Goal: Find specific page/section: Find specific page/section

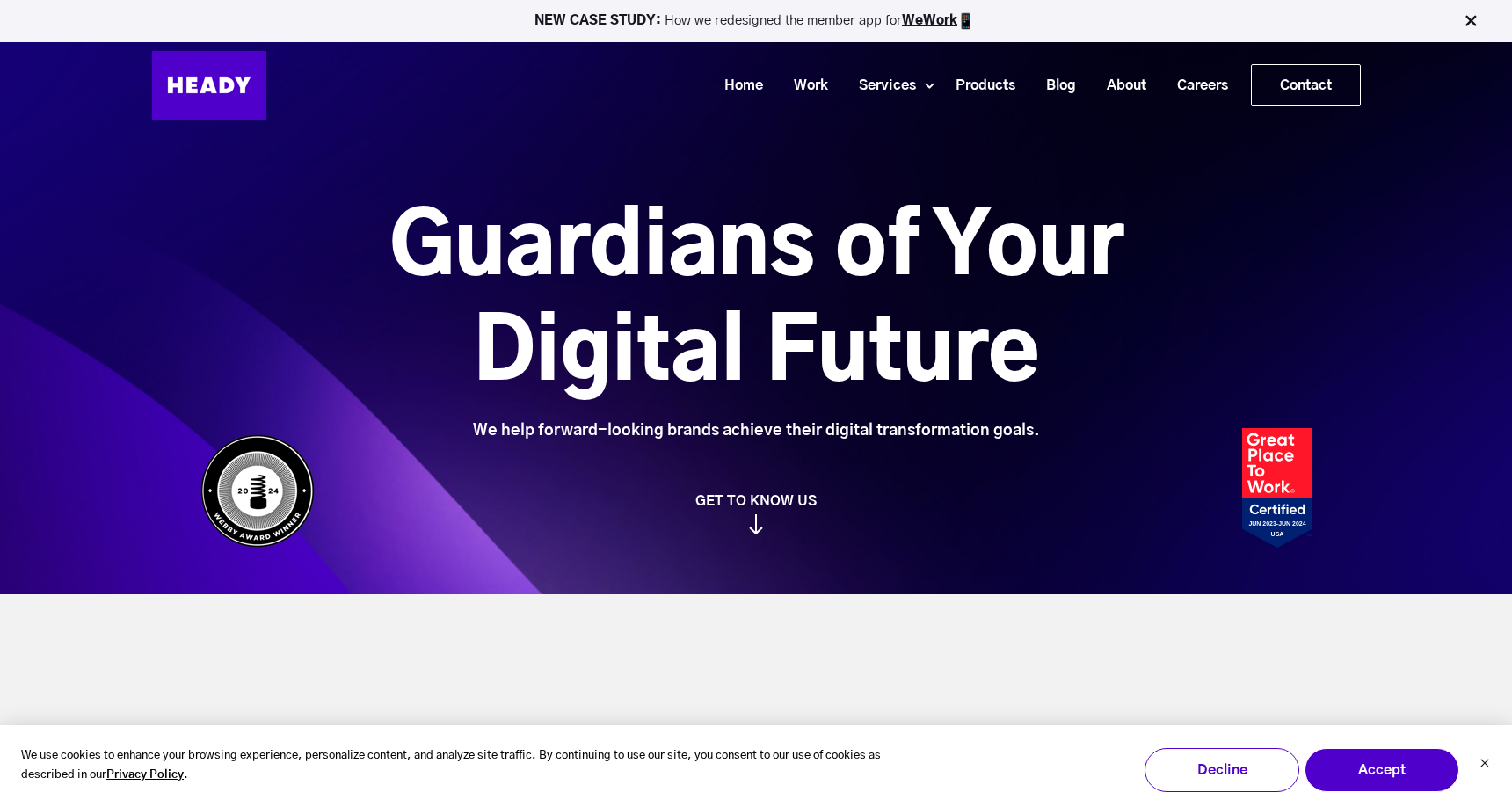
click at [1128, 85] on link "About" at bounding box center [1120, 86] width 70 height 33
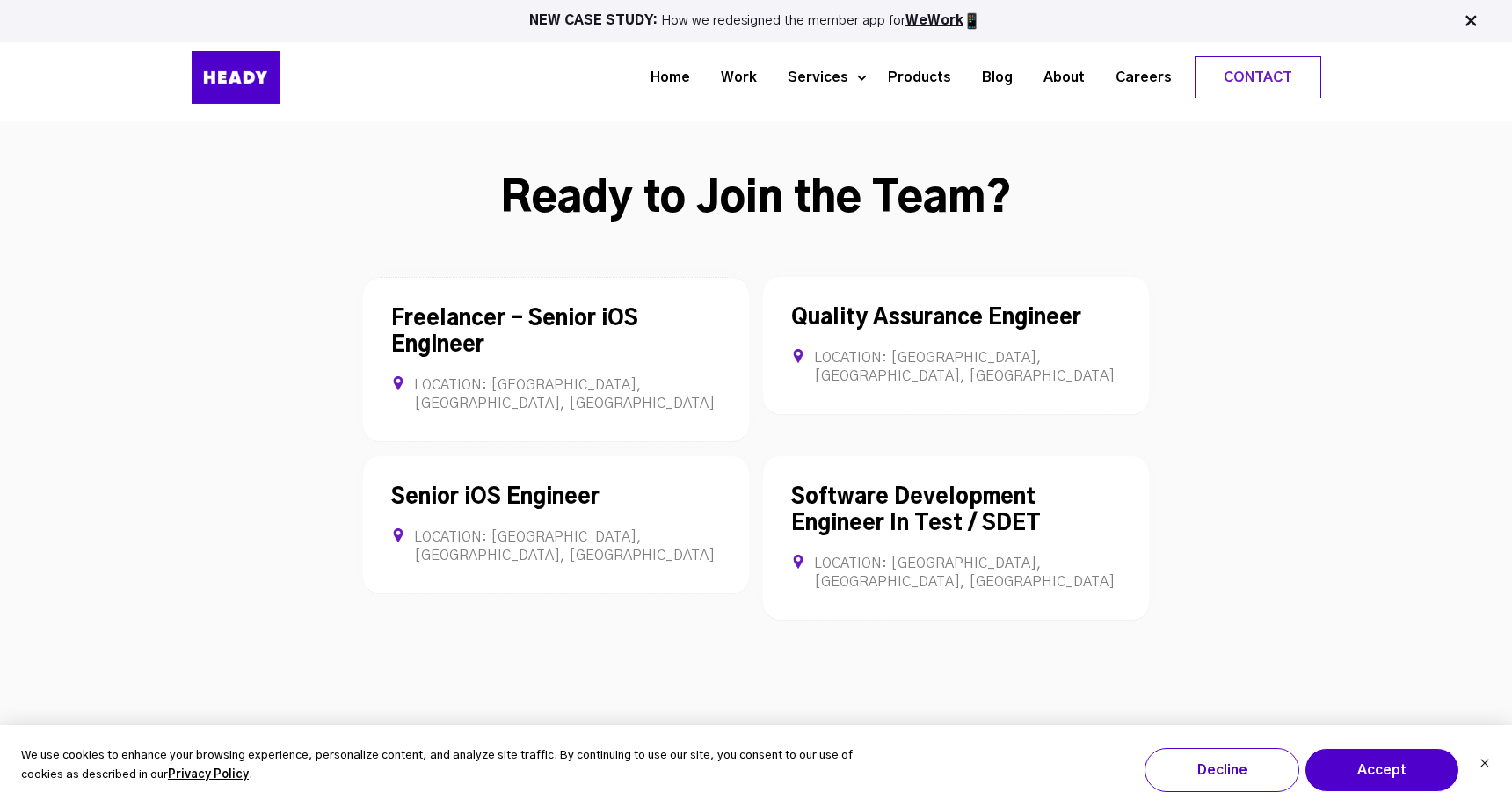
scroll to position [4671, 0]
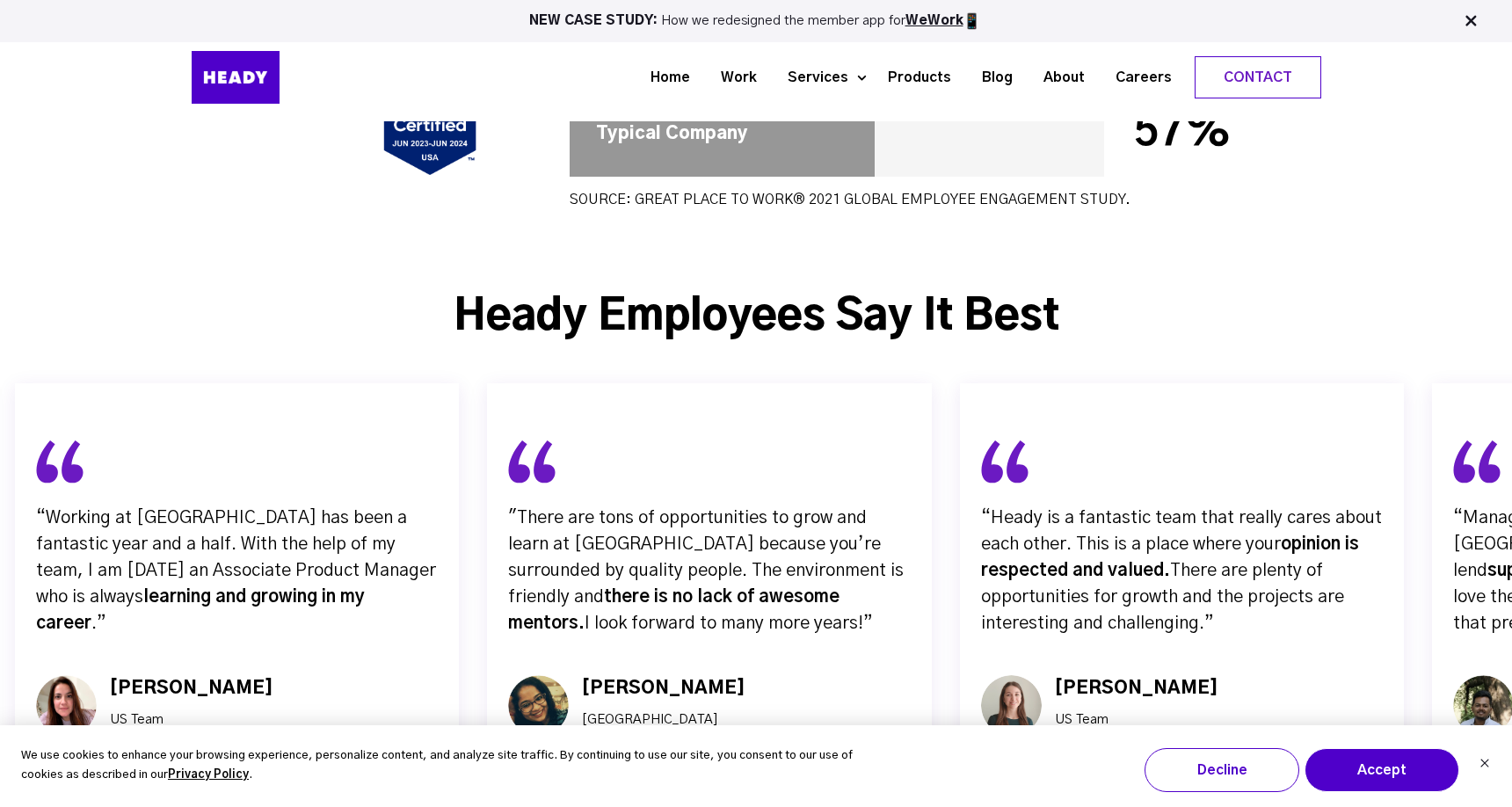
scroll to position [6048, 0]
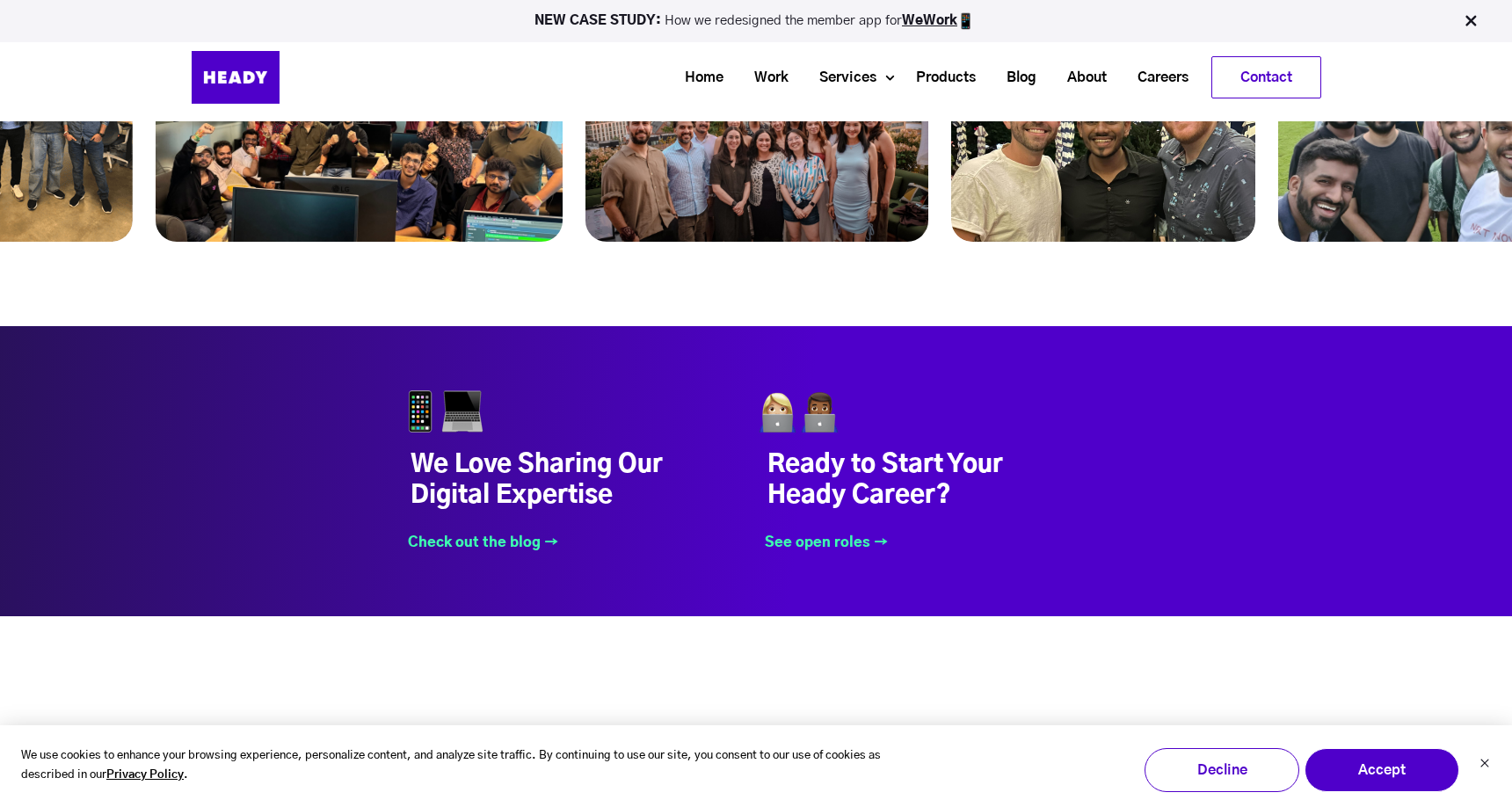
scroll to position [6797, 0]
